Goal: Transaction & Acquisition: Download file/media

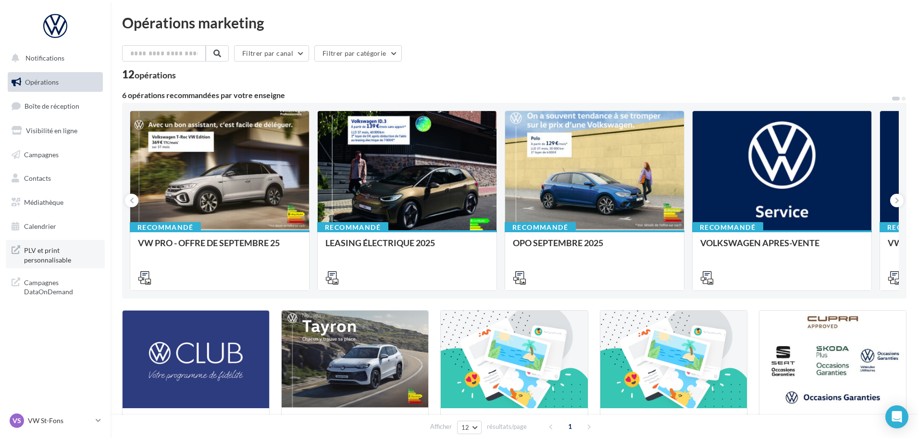
click at [59, 254] on span "PLV et print personnalisable" at bounding box center [61, 254] width 75 height 21
click at [65, 200] on link "Médiathèque" at bounding box center [55, 202] width 99 height 20
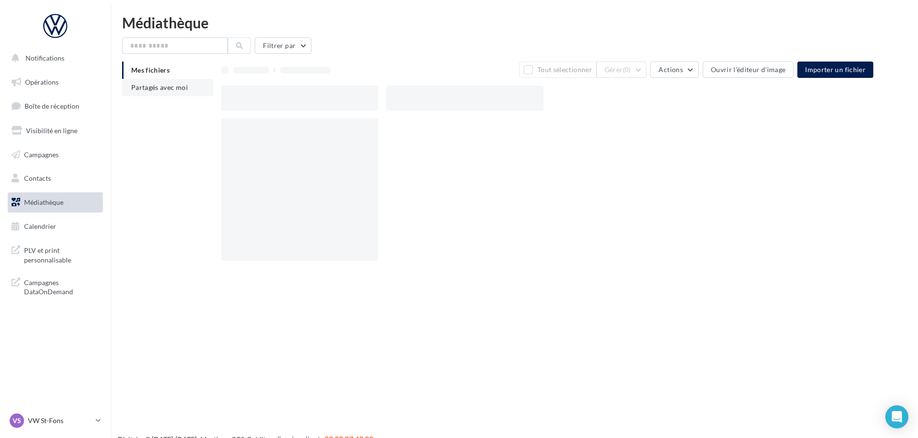
click at [157, 93] on li "Partagés avec moi" at bounding box center [167, 87] width 91 height 17
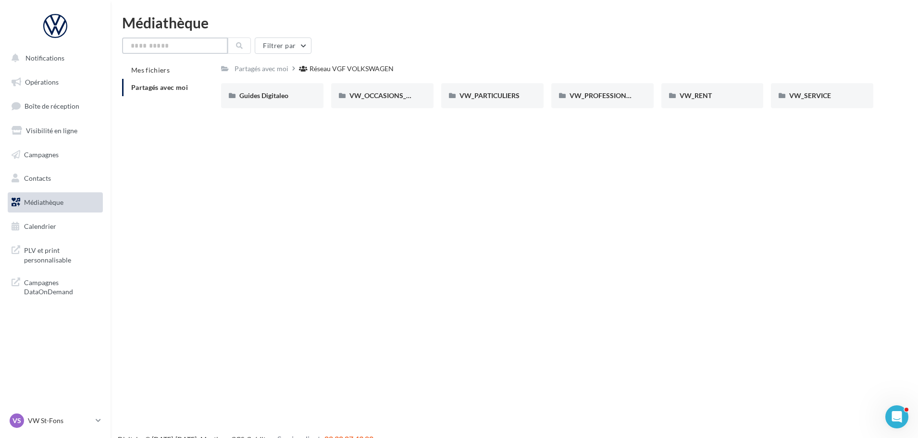
click at [179, 46] on input "text" at bounding box center [175, 46] width 106 height 16
click at [161, 45] on input "text" at bounding box center [175, 46] width 106 height 16
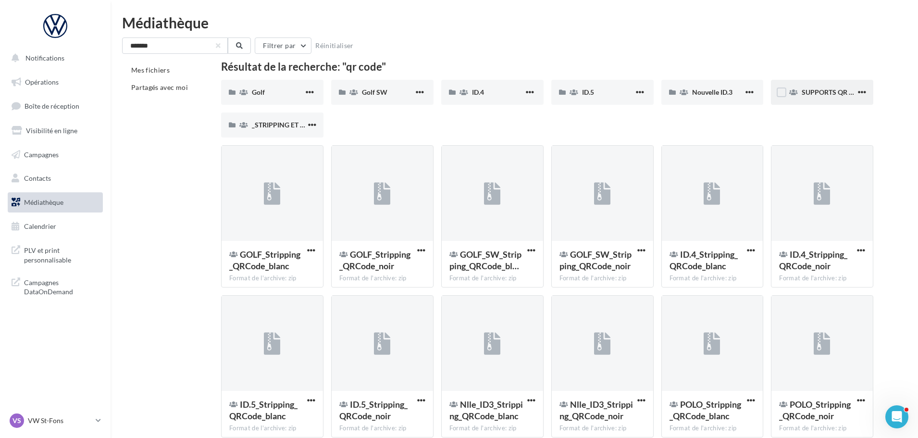
click at [805, 93] on span "SUPPORTS QR CODE" at bounding box center [834, 92] width 65 height 8
click at [140, 41] on input "*******" at bounding box center [175, 46] width 106 height 16
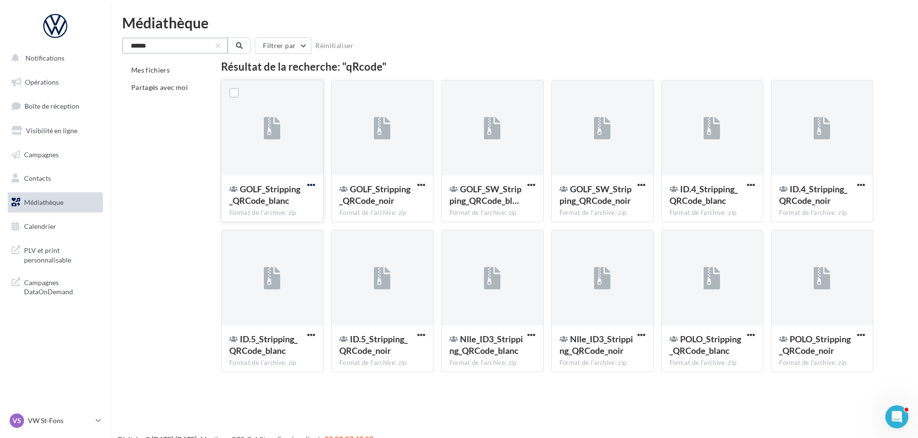
type input "******"
click at [312, 187] on span "button" at bounding box center [311, 185] width 8 height 8
click at [266, 204] on button "Télécharger" at bounding box center [269, 204] width 96 height 25
click at [413, 334] on div "ID.5_Stripping_QRCode_noir" at bounding box center [376, 344] width 75 height 23
click at [420, 332] on span "button" at bounding box center [421, 335] width 8 height 8
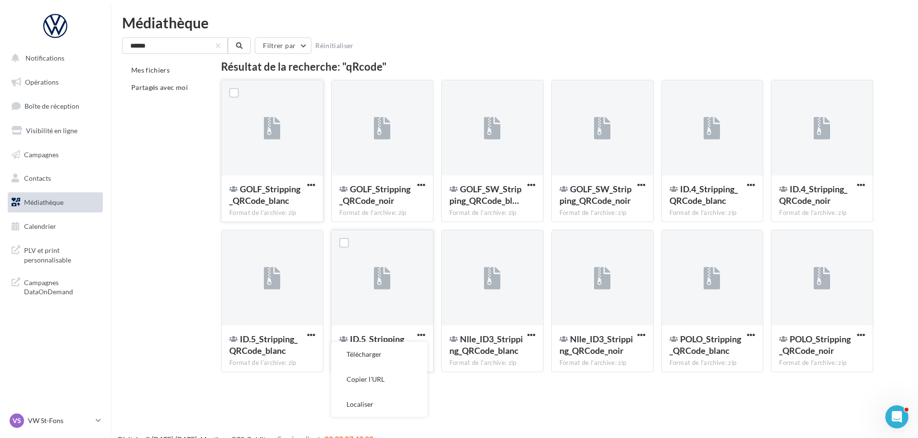
click at [392, 355] on button "Télécharger" at bounding box center [379, 354] width 96 height 25
